Goal: Find specific page/section: Find specific page/section

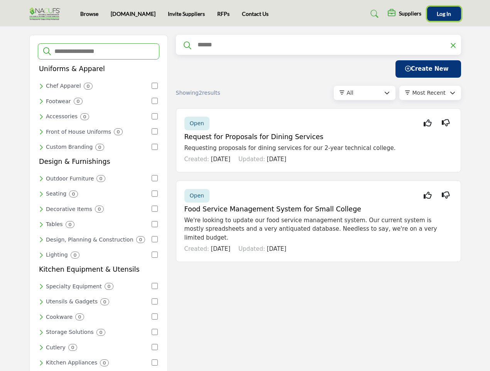
click at [444, 14] on span "Log In" at bounding box center [444, 13] width 14 height 7
click at [98, 51] on input "Search Categories" at bounding box center [104, 51] width 100 height 10
click at [95, 86] on div "Chef Apparel 0" at bounding box center [95, 86] width 112 height 7
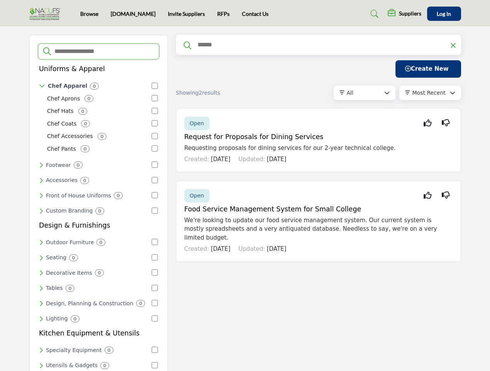
click at [95, 101] on div "Chef Aprons 0" at bounding box center [98, 99] width 102 height 8
click at [95, 115] on div "Chef Aprons 0 Chef Hats 0 Chef Coats 0 Chef Accessories 0 0" at bounding box center [98, 124] width 119 height 61
click at [95, 132] on div "Chef Accessories 0" at bounding box center [98, 136] width 102 height 8
click at [95, 145] on div "Chef Pants 0" at bounding box center [98, 149] width 102 height 8
click at [95, 176] on div "Accessories 0" at bounding box center [95, 179] width 112 height 7
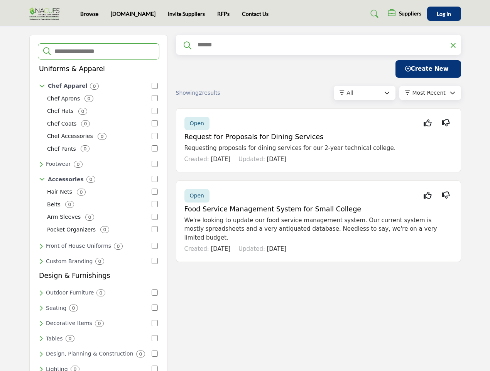
click at [95, 242] on h6 "Front of House Uniforms" at bounding box center [78, 245] width 65 height 7
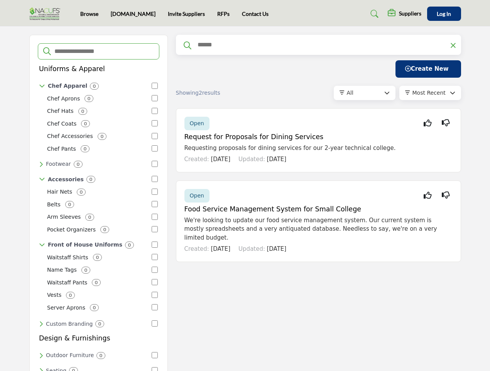
click at [95, 206] on div "Hair Nets 0 Belts 0 Arm Sleeves 0 Pocket Organizers 0" at bounding box center [98, 210] width 119 height 47
